Goal: Task Accomplishment & Management: Manage account settings

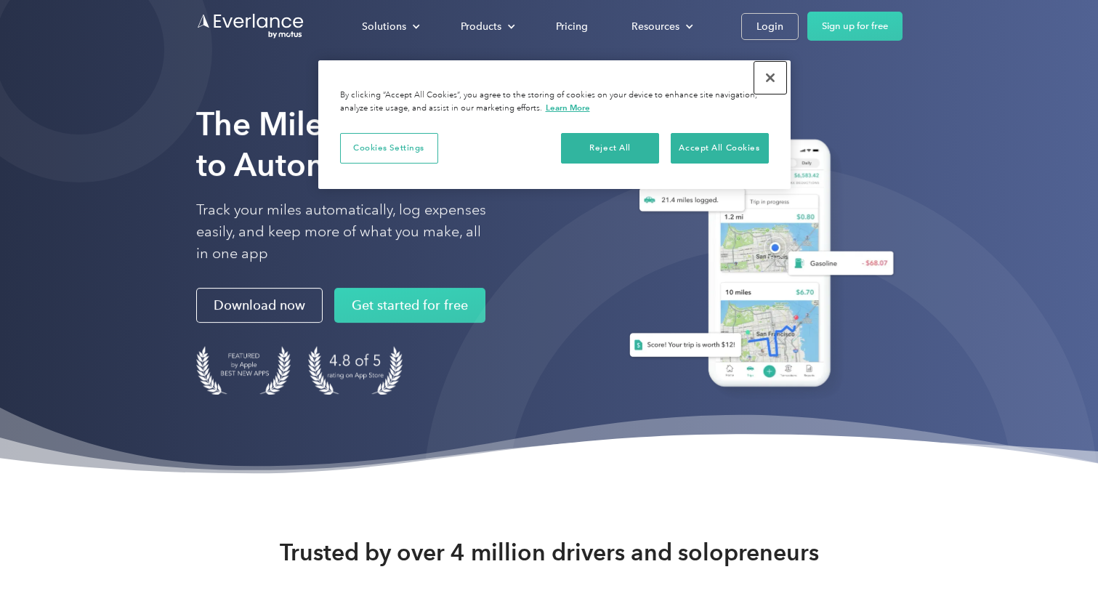
click at [773, 81] on button "Close" at bounding box center [770, 78] width 32 height 32
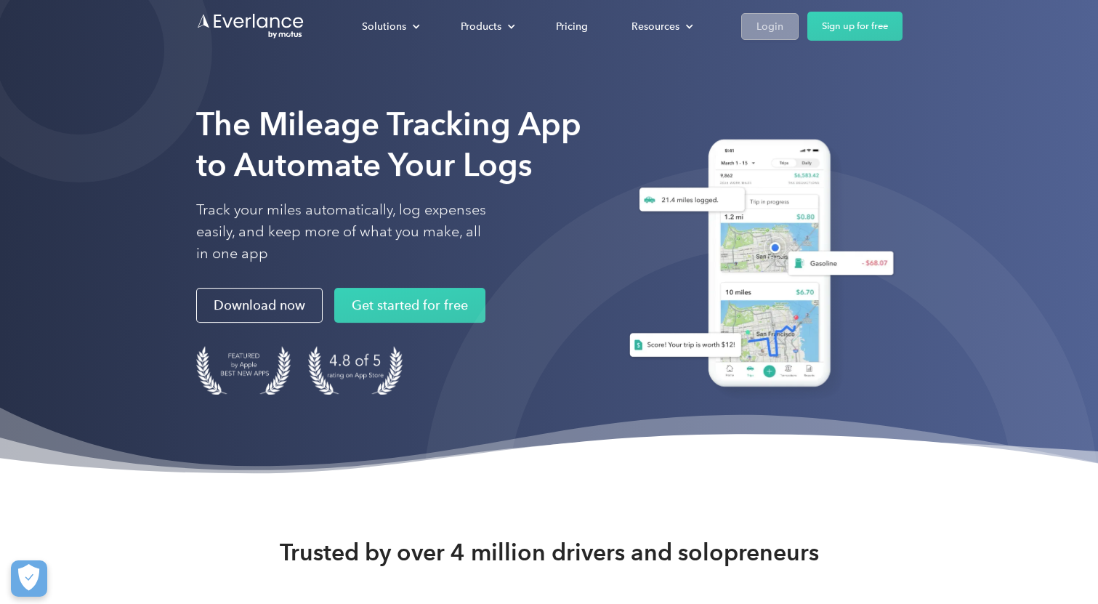
click at [773, 26] on div "Login" at bounding box center [769, 26] width 27 height 18
